Goal: Navigation & Orientation: Find specific page/section

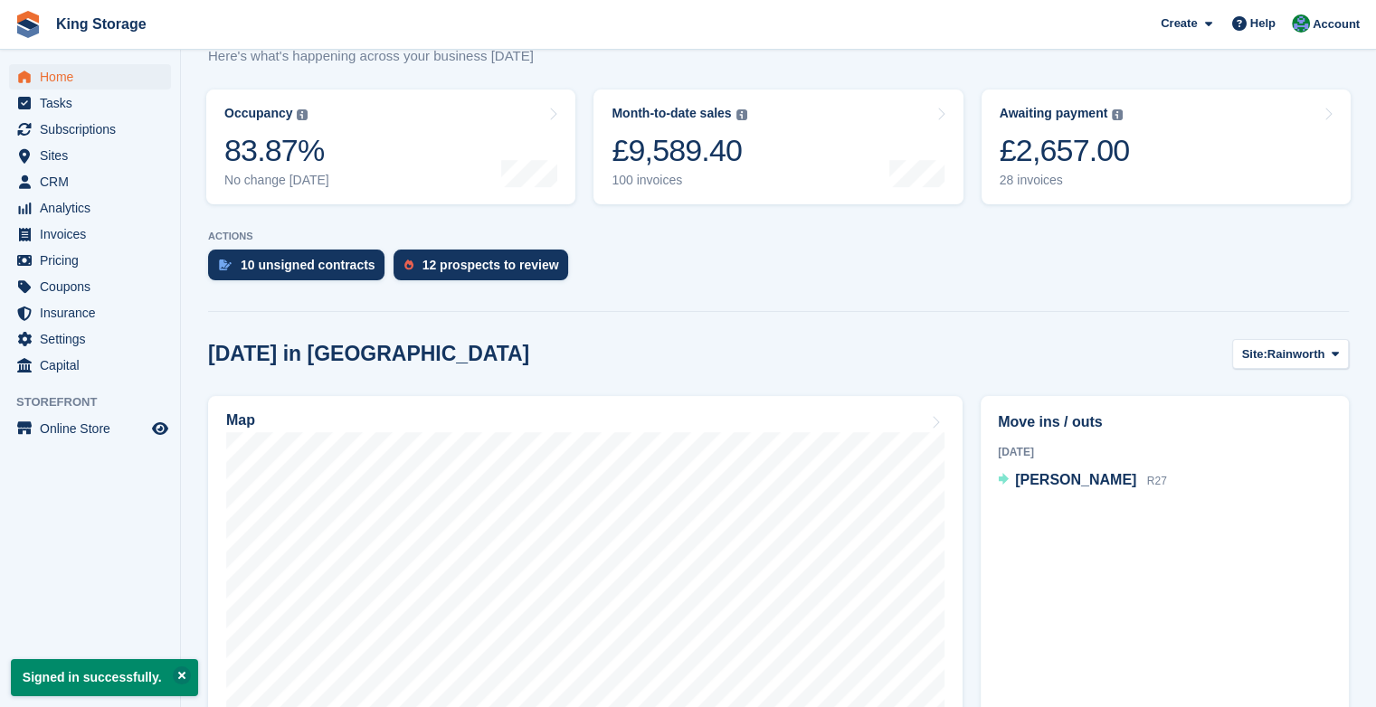
scroll to position [213, 0]
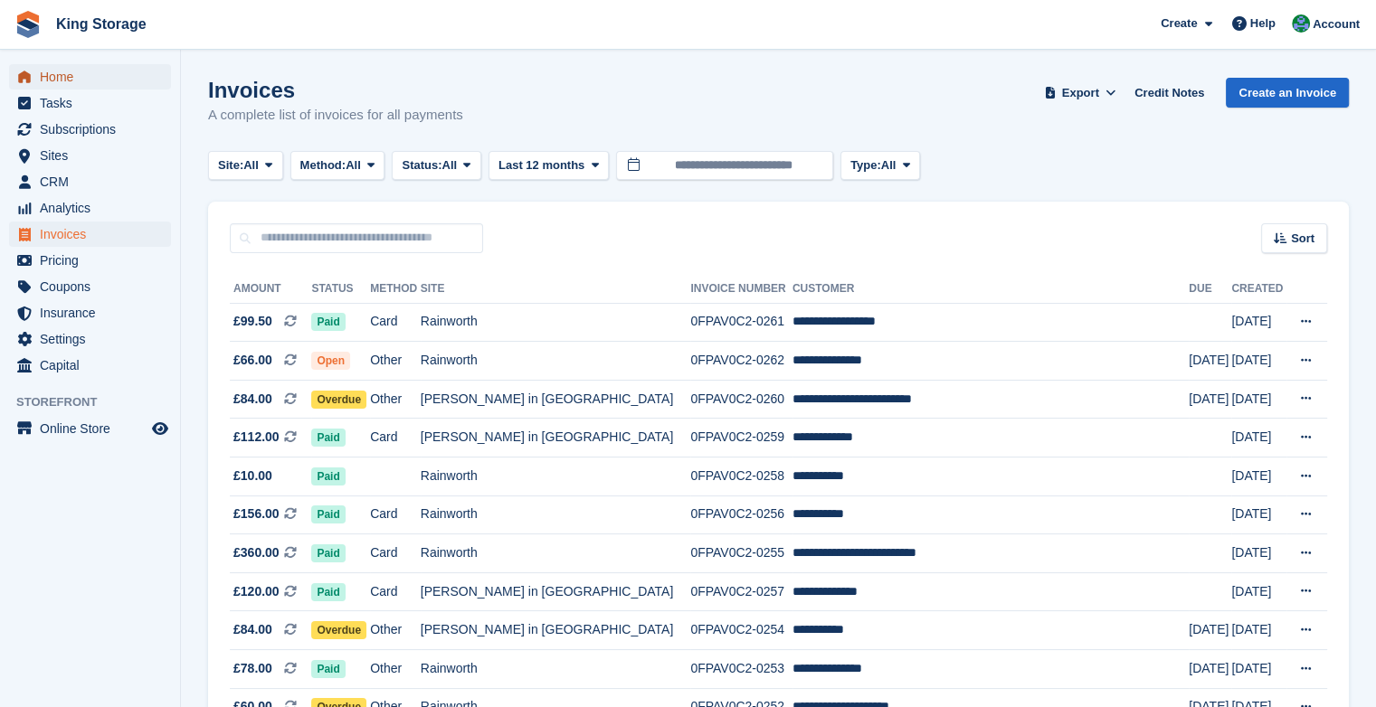
click at [77, 74] on span "Home" at bounding box center [94, 76] width 109 height 25
